Goal: Complete application form

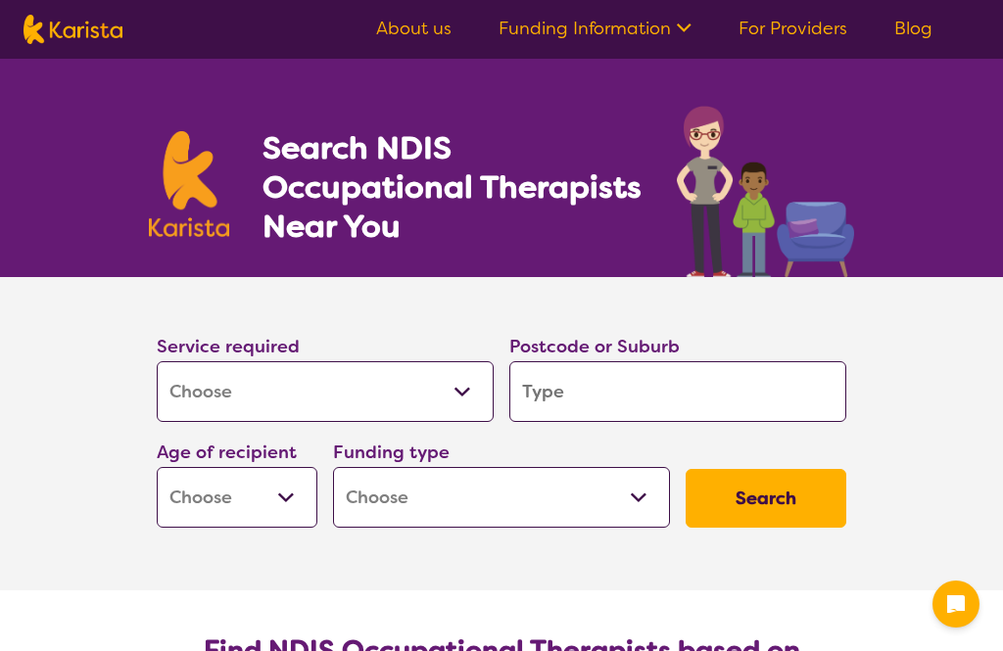
select select "[MEDICAL_DATA]"
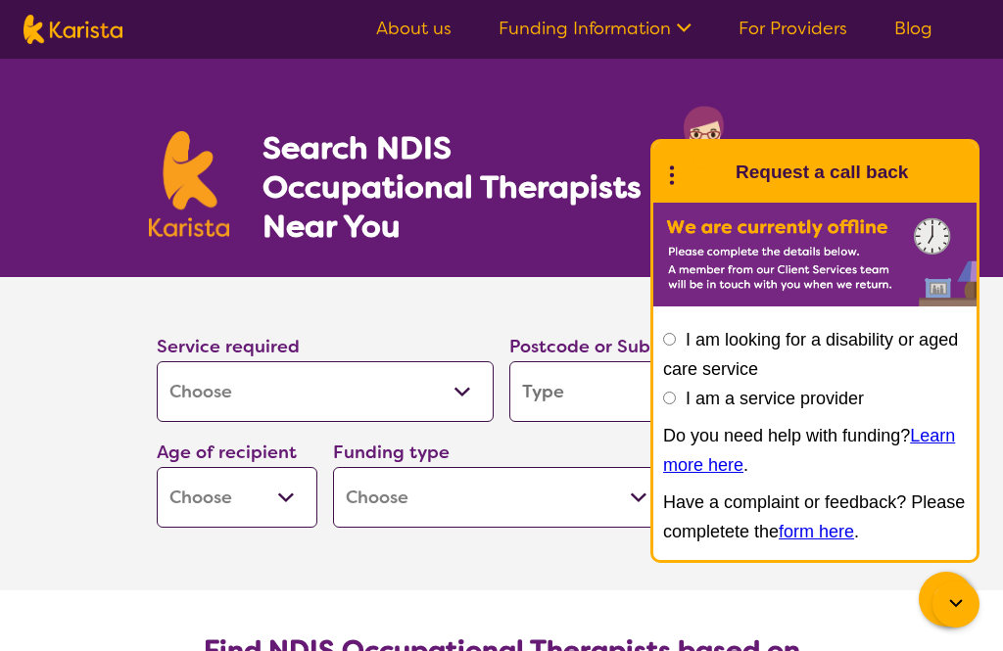
click at [674, 342] on input "I am looking for a disability or aged care service" at bounding box center [669, 339] width 13 height 13
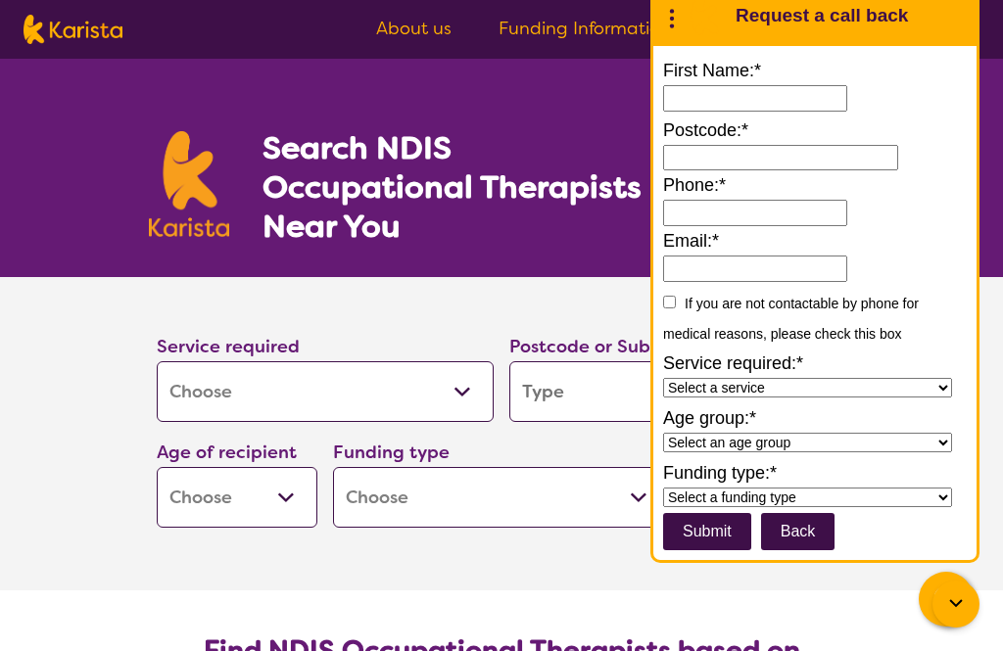
click at [86, 485] on section "Service required Allied Health Assistant Assessment (ADHD or Autism) Behaviour …" at bounding box center [501, 433] width 1003 height 313
click at [694, 85] on input "First Name:*" at bounding box center [755, 98] width 184 height 26
type input "******"
click at [719, 145] on input at bounding box center [780, 158] width 235 height 26
type input "3150"
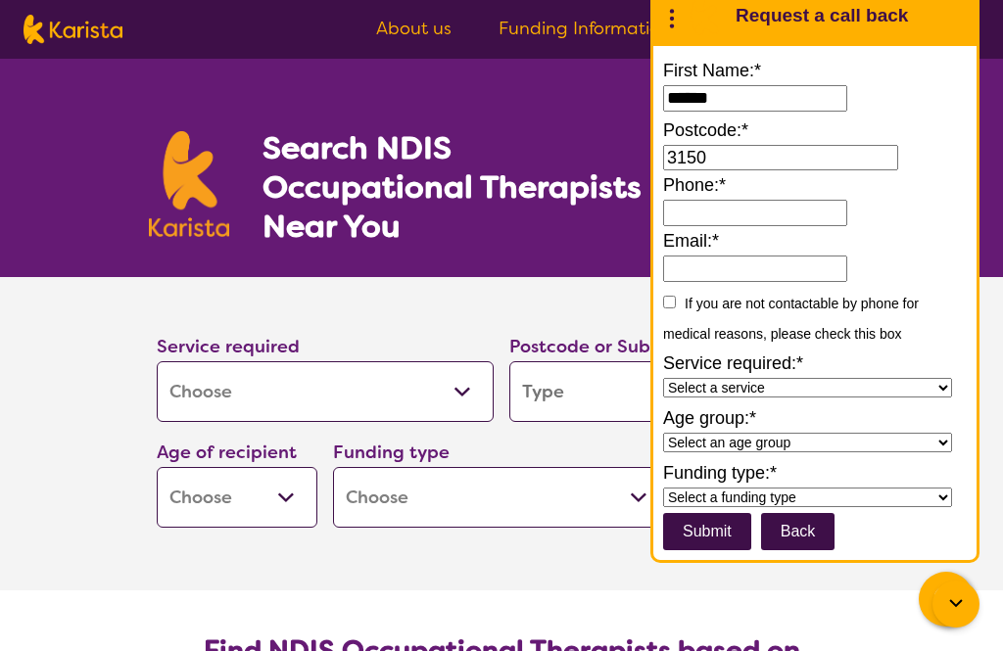
click at [698, 200] on input "Phone:*" at bounding box center [755, 213] width 184 height 26
type input "**********"
click at [770, 259] on input "Email:*" at bounding box center [755, 269] width 184 height 26
type input "**********"
click at [930, 378] on select "Select a service Allied Health Assistant Assessment Behaviour support Counselli…" at bounding box center [807, 388] width 289 height 20
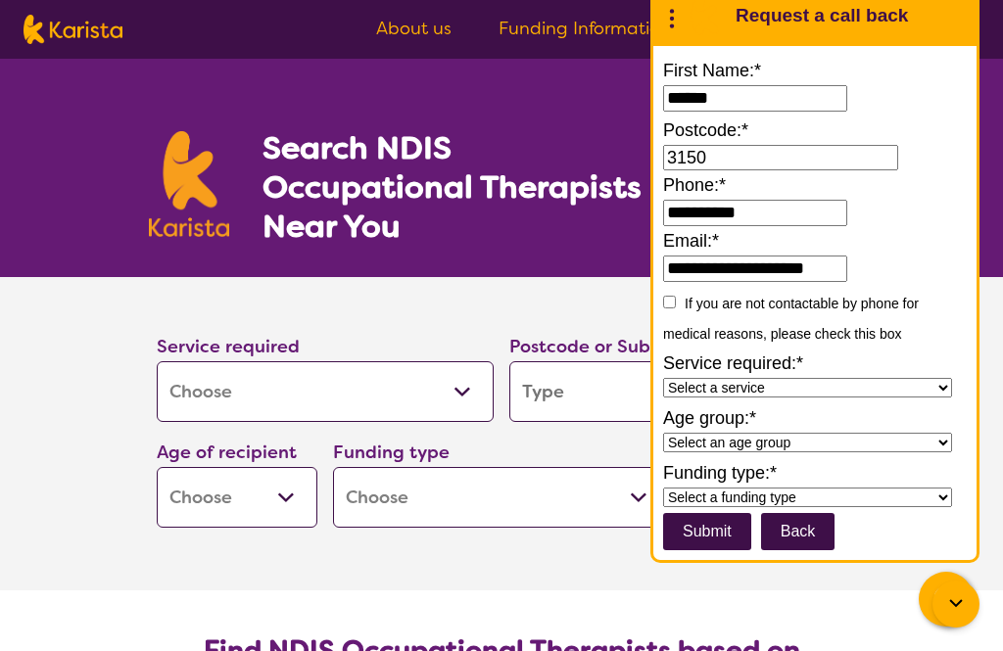
select select "Assessment"
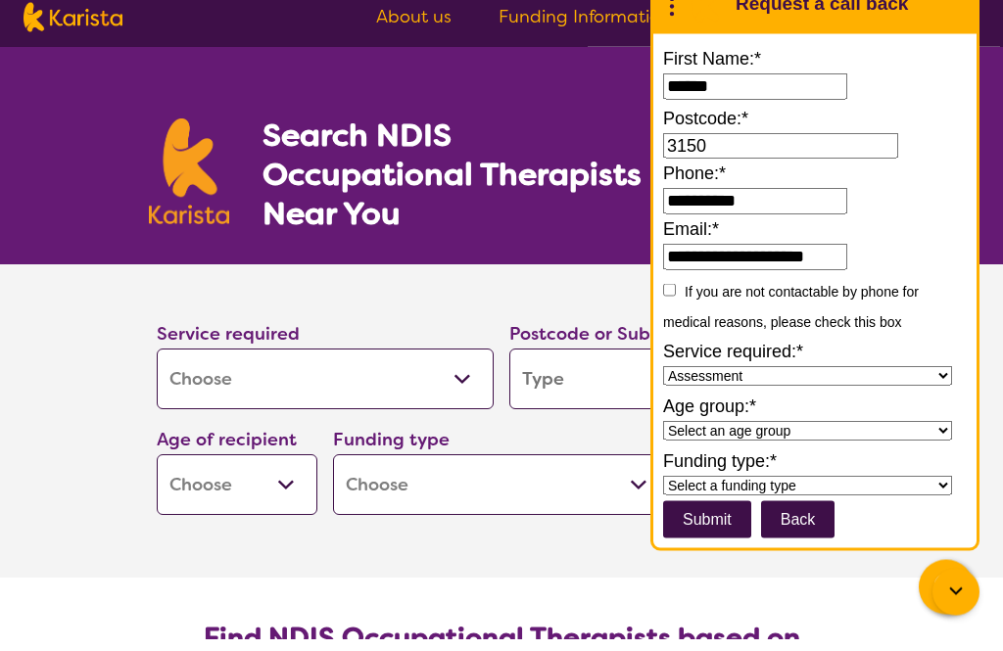
scroll to position [14, 0]
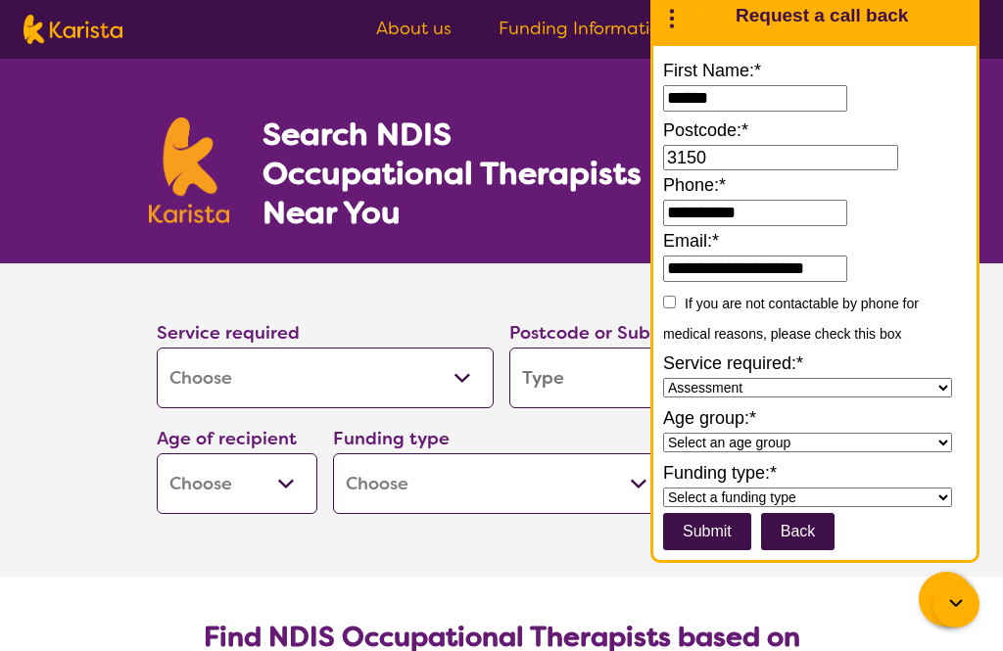
click at [943, 433] on select "Select an age group Early Childhood (0-9) Child (10-11) Adolescent (12-17) Adul…" at bounding box center [807, 443] width 289 height 20
select select "Adult"
click at [938, 496] on select "Select a funding type NDIS - National Disability Insurance Scheme HCP - Home Ca…" at bounding box center [807, 498] width 289 height 20
select select "National Disability Insurance Scheme (NDIS)"
click at [923, 378] on select "Select a service Allied Health Assistant Assessment Behaviour support Counselli…" at bounding box center [807, 388] width 289 height 20
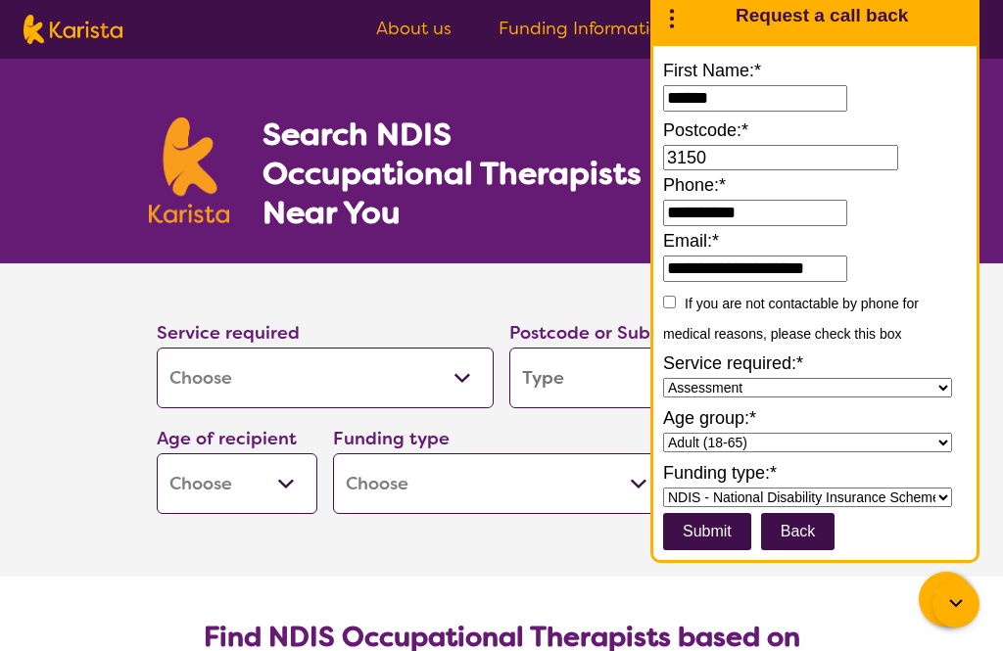
select select "[MEDICAL_DATA]"
click at [713, 544] on input "submit" at bounding box center [707, 531] width 88 height 37
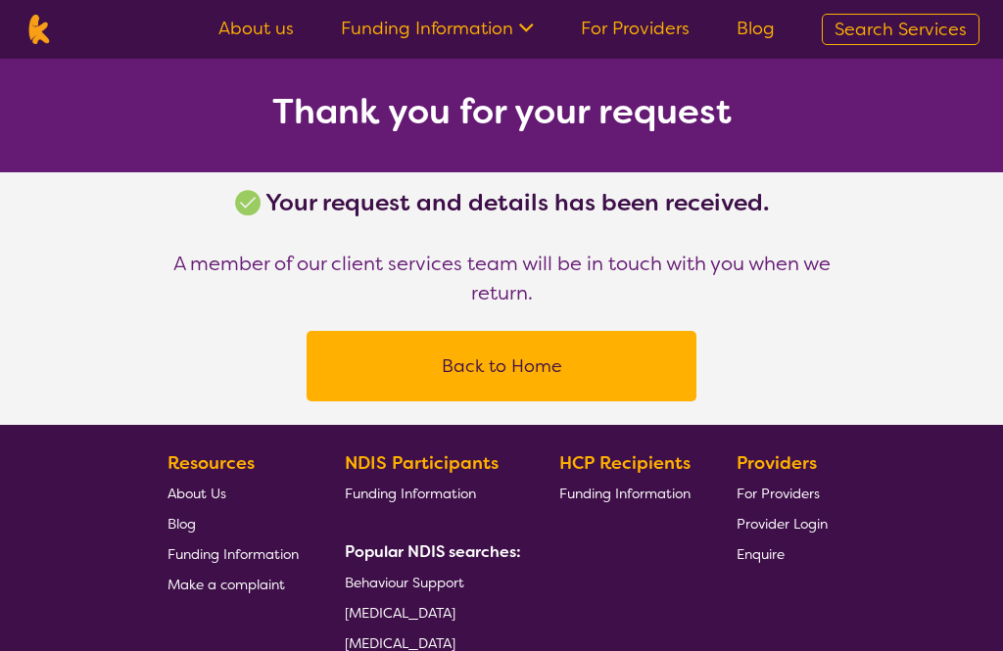
click at [574, 366] on button "Back to Home" at bounding box center [501, 366] width 343 height 59
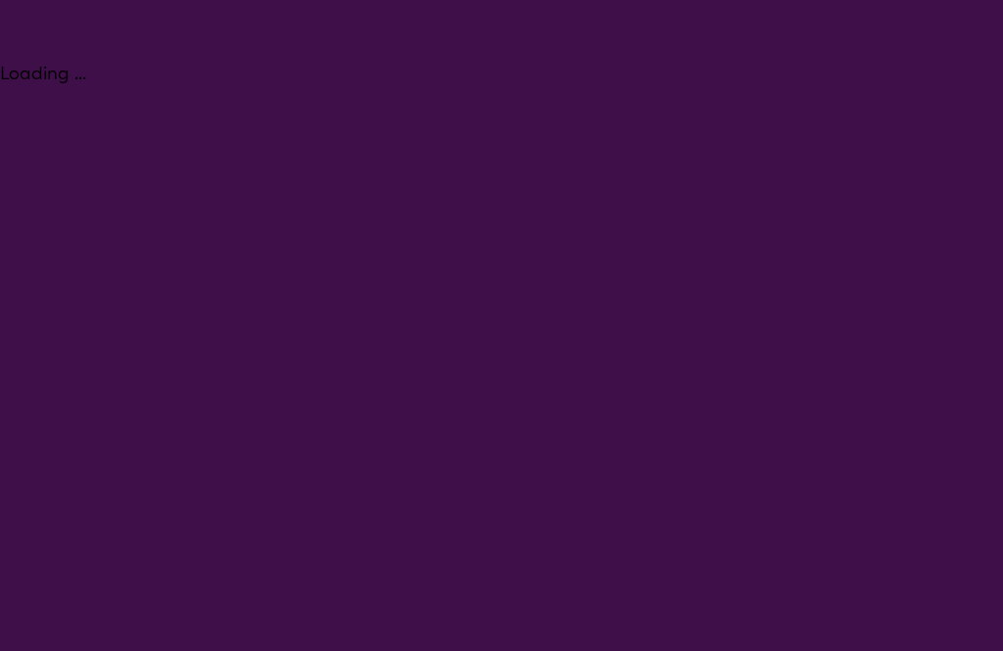
select select "[MEDICAL_DATA]"
